Goal: Contribute content: Add original content to the website for others to see

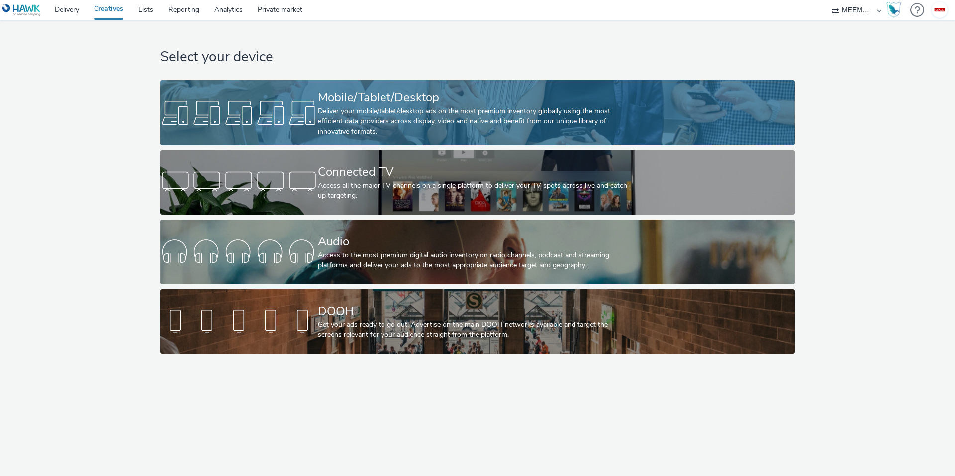
click at [309, 116] on div at bounding box center [239, 113] width 158 height 32
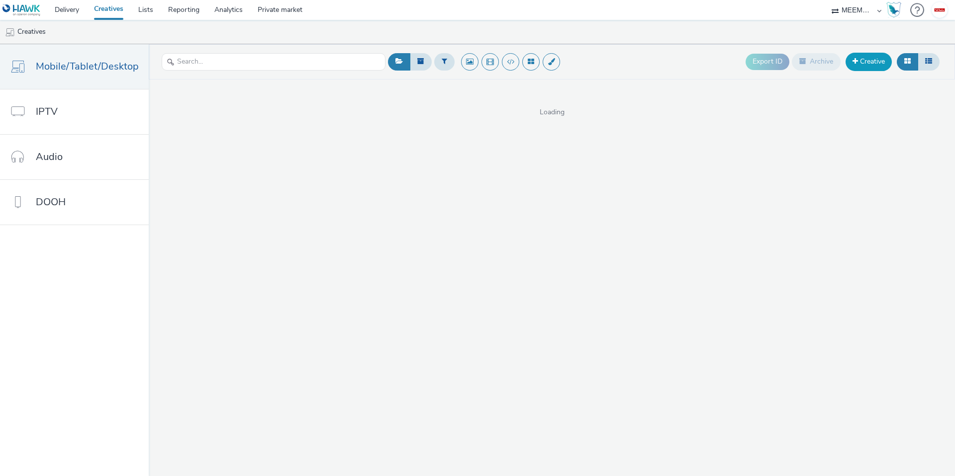
click at [859, 60] on link "Creative" at bounding box center [868, 62] width 46 height 18
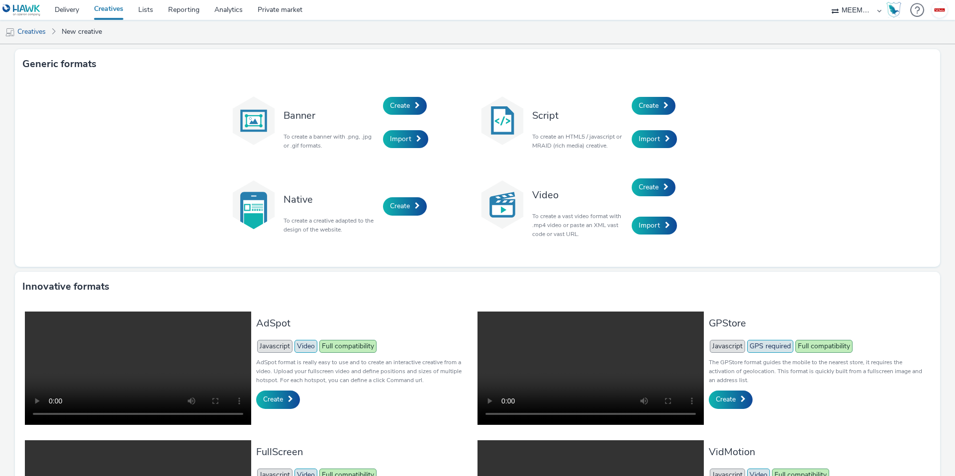
click at [588, 153] on div "Script To create an HTML5 / javascript or MRAID (rich media) creative." at bounding box center [579, 122] width 104 height 67
click at [646, 135] on span "Import" at bounding box center [648, 138] width 21 height 9
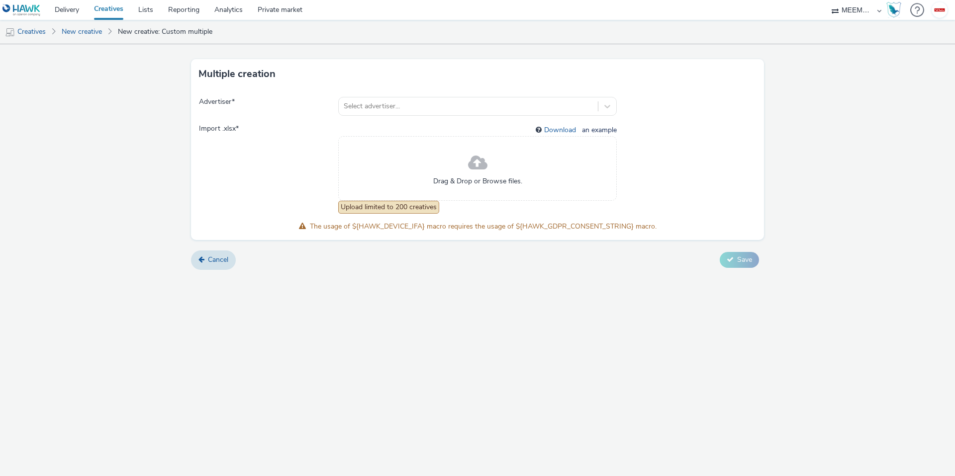
click at [458, 171] on div "Drag & Drop or Browse files." at bounding box center [477, 168] width 278 height 65
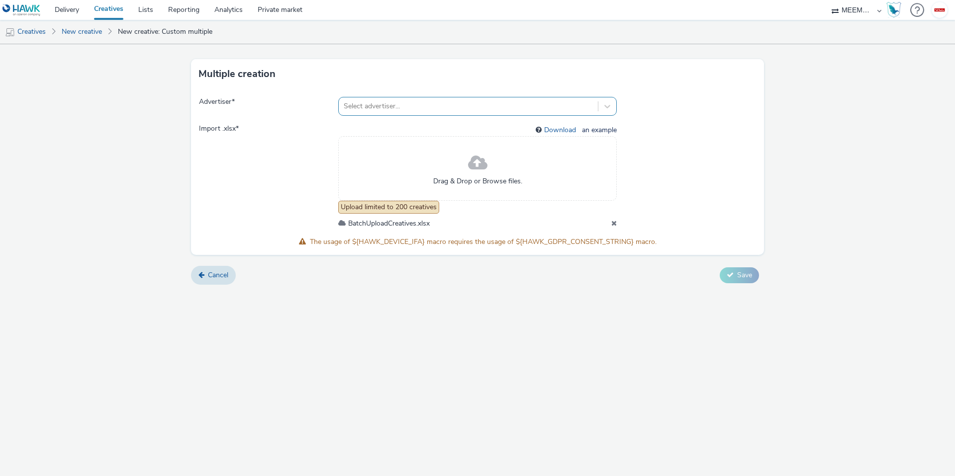
click at [390, 98] on div "Select advertiser..." at bounding box center [468, 106] width 259 height 16
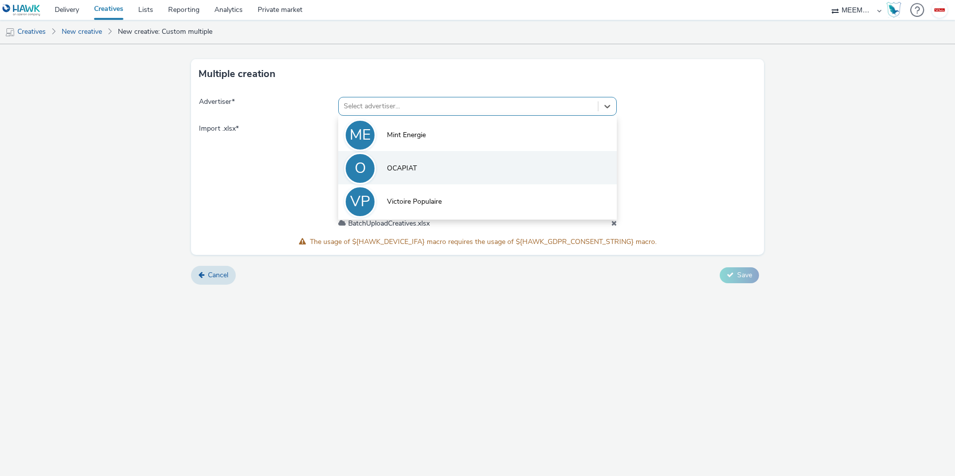
click at [399, 154] on li "O OCAPIAT" at bounding box center [477, 167] width 278 height 33
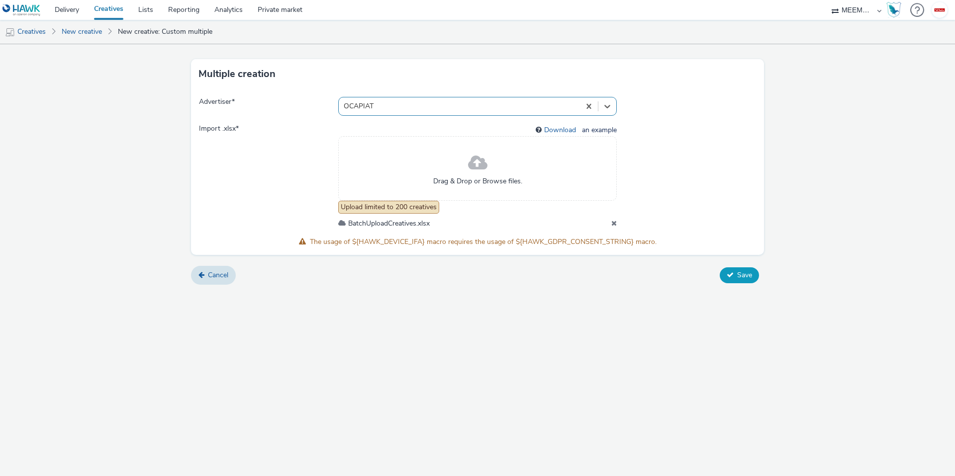
click at [746, 274] on span "Save" at bounding box center [744, 274] width 15 height 9
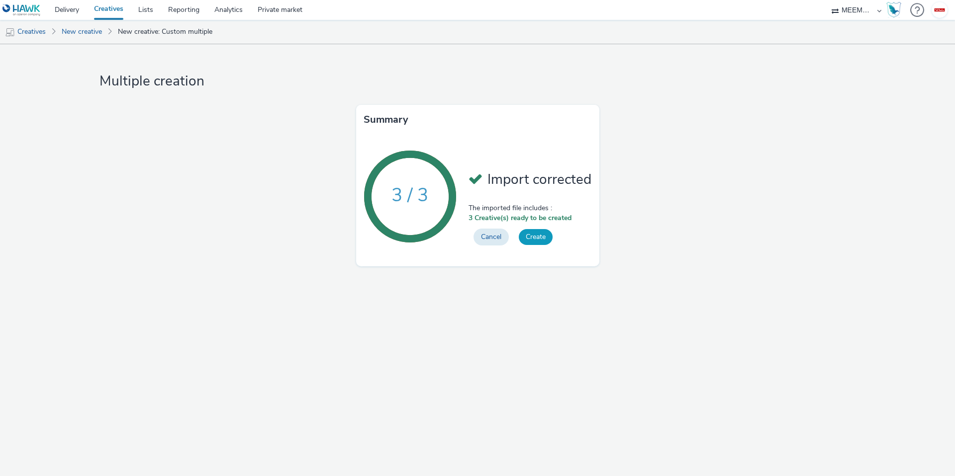
click at [541, 233] on button "Create" at bounding box center [536, 237] width 34 height 16
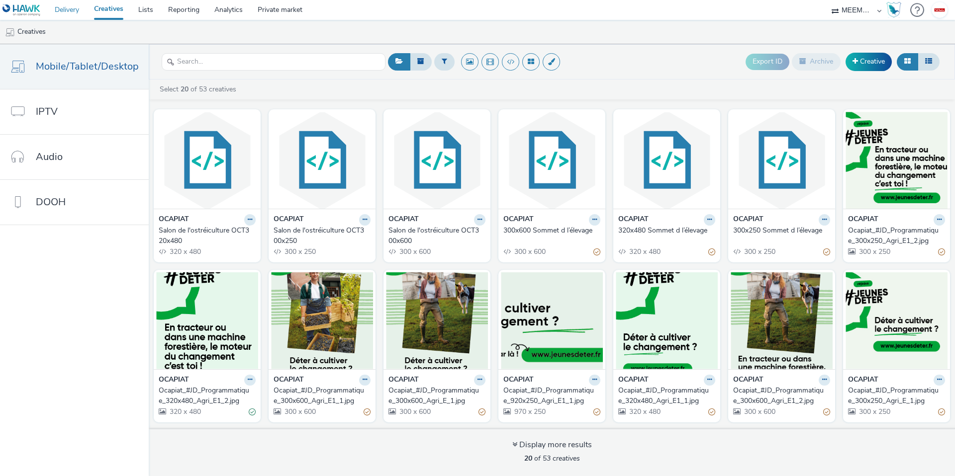
click at [60, 11] on link "Delivery" at bounding box center [66, 10] width 39 height 20
